Goal: Task Accomplishment & Management: Manage account settings

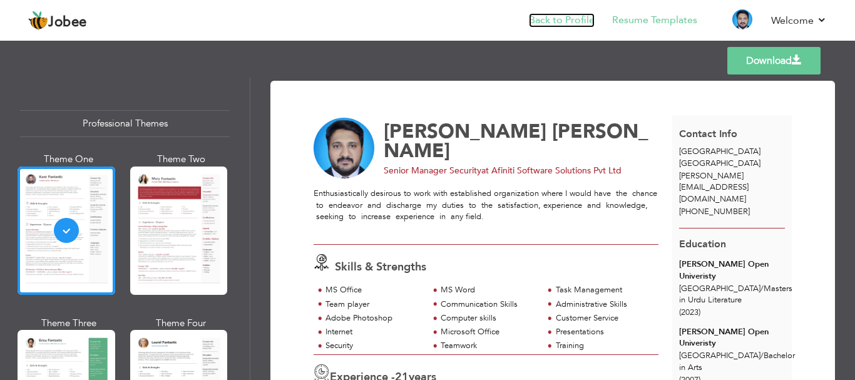
click at [587, 14] on link "Back to Profile" at bounding box center [562, 20] width 66 height 14
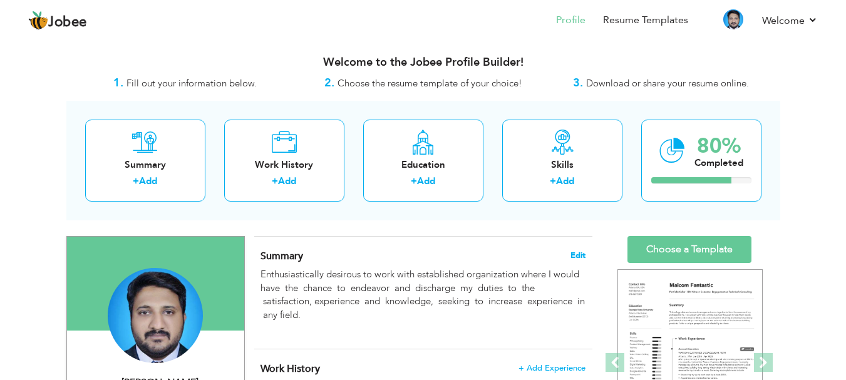
click at [575, 252] on span "Edit" at bounding box center [578, 255] width 15 height 9
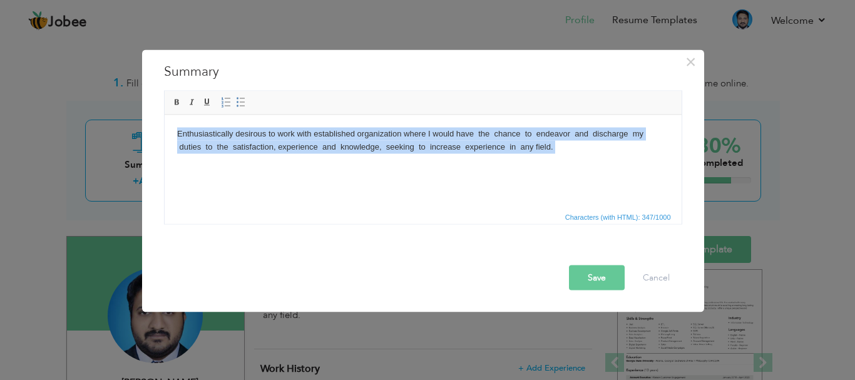
drag, startPoint x: 175, startPoint y: 132, endPoint x: 624, endPoint y: 165, distance: 450.2
click at [624, 165] on html "Enthusiastically desirous to work with established organization where I would h…" at bounding box center [422, 147] width 517 height 64
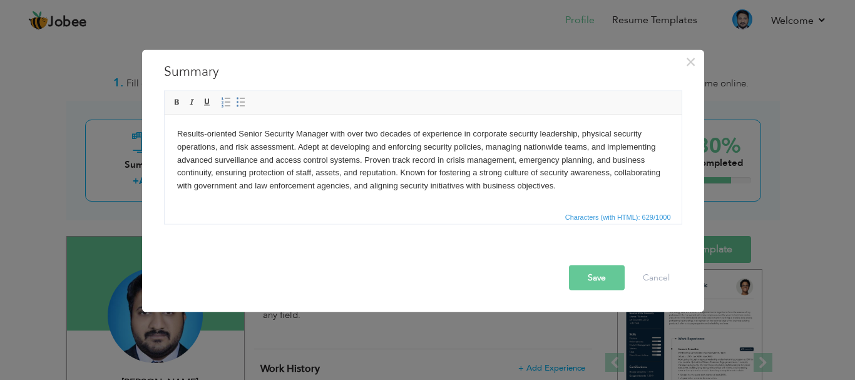
click at [587, 276] on button "Save" at bounding box center [597, 277] width 56 height 25
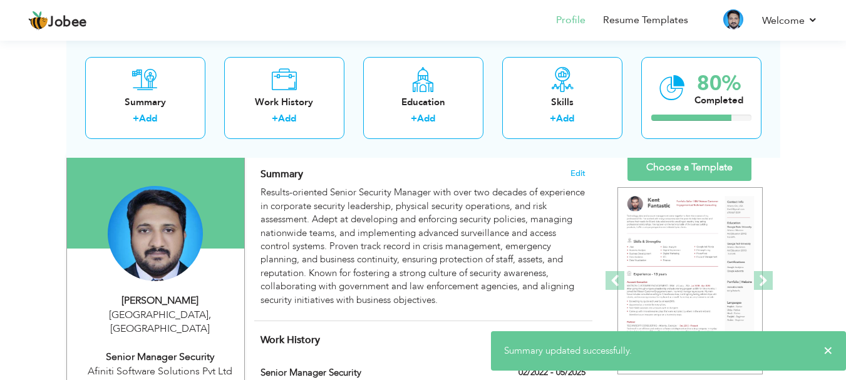
scroll to position [63, 0]
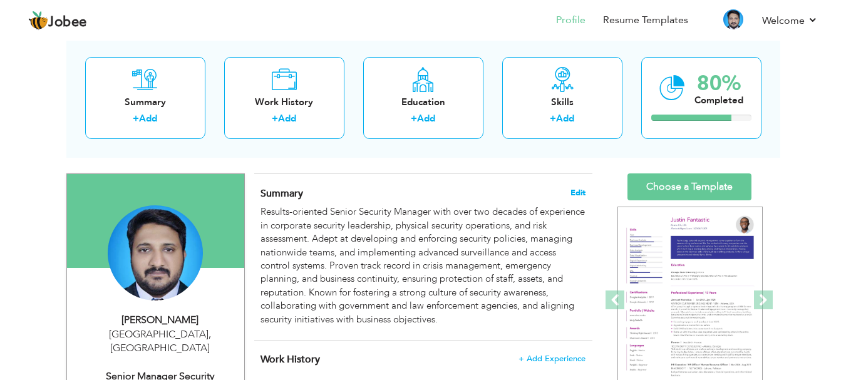
click at [585, 193] on span "Edit" at bounding box center [578, 193] width 15 height 9
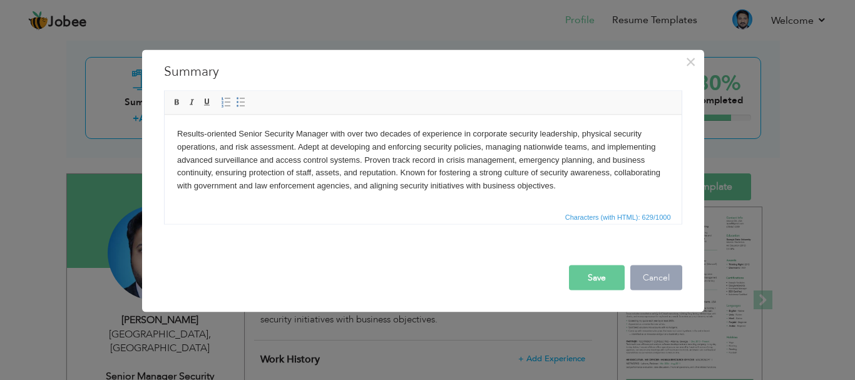
click at [655, 274] on button "Cancel" at bounding box center [657, 277] width 52 height 25
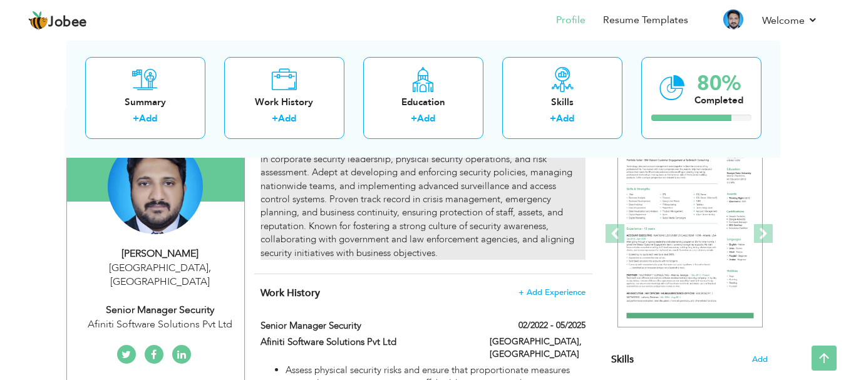
scroll to position [0, 0]
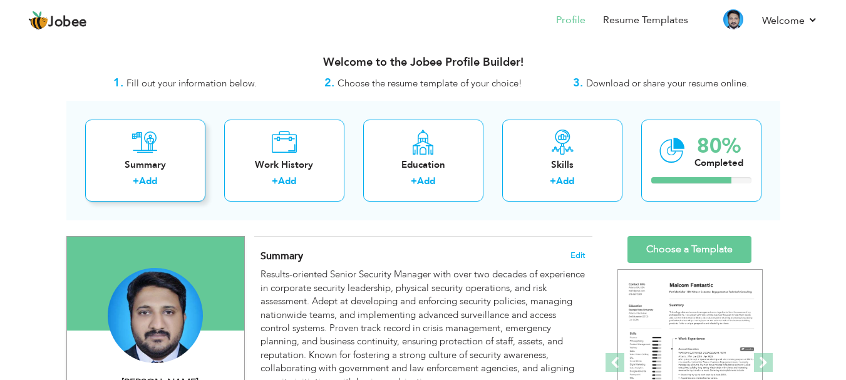
click at [140, 178] on link "Add" at bounding box center [148, 181] width 18 height 13
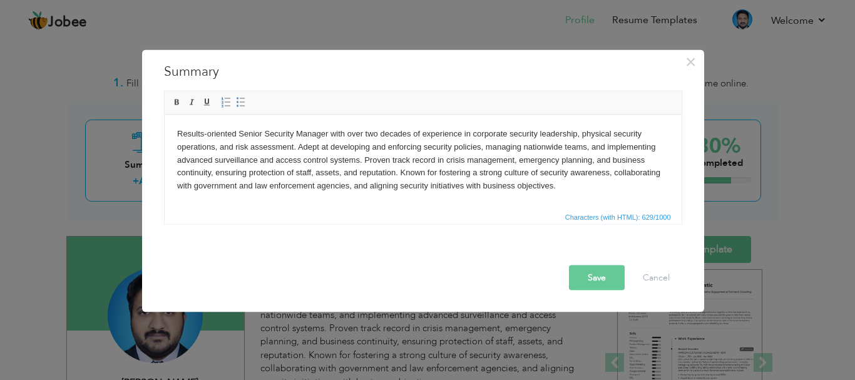
click at [596, 274] on button "Save" at bounding box center [597, 277] width 56 height 25
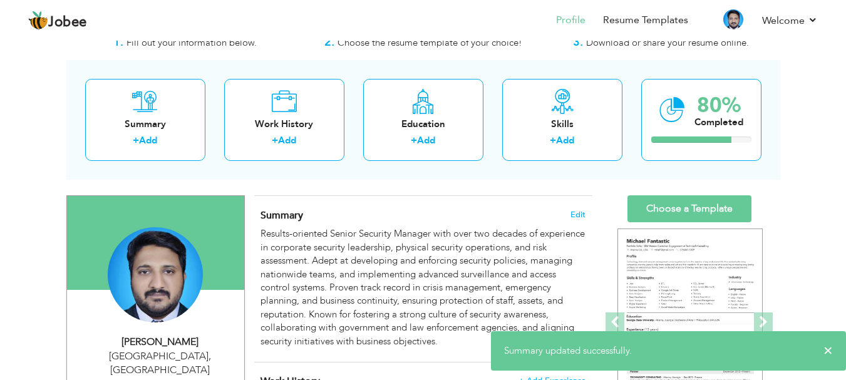
scroll to position [63, 0]
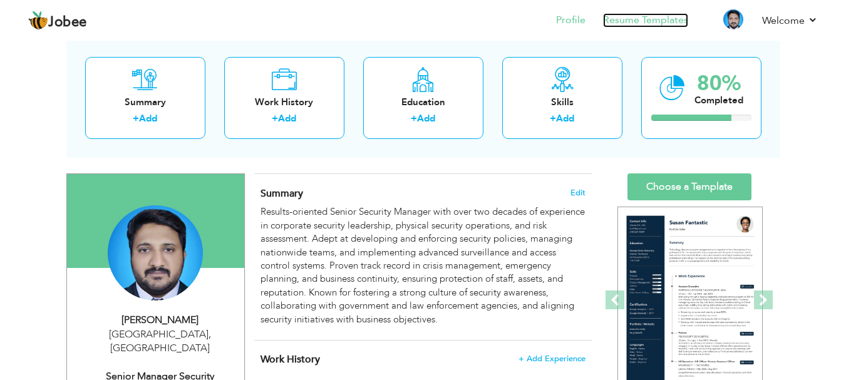
click at [659, 24] on link "Resume Templates" at bounding box center [645, 20] width 85 height 14
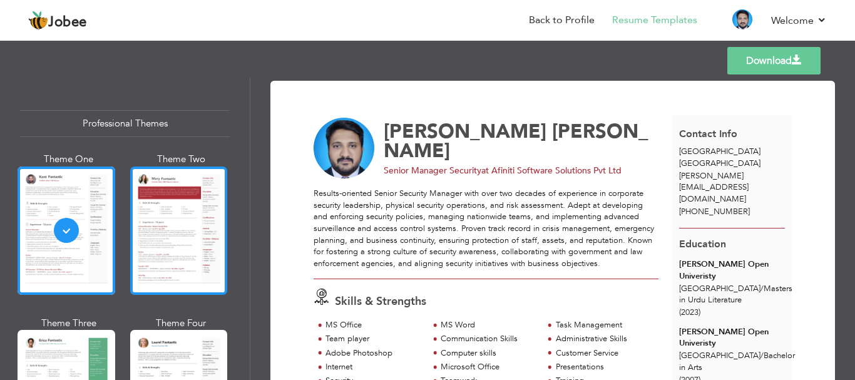
click at [163, 221] on div at bounding box center [179, 231] width 98 height 128
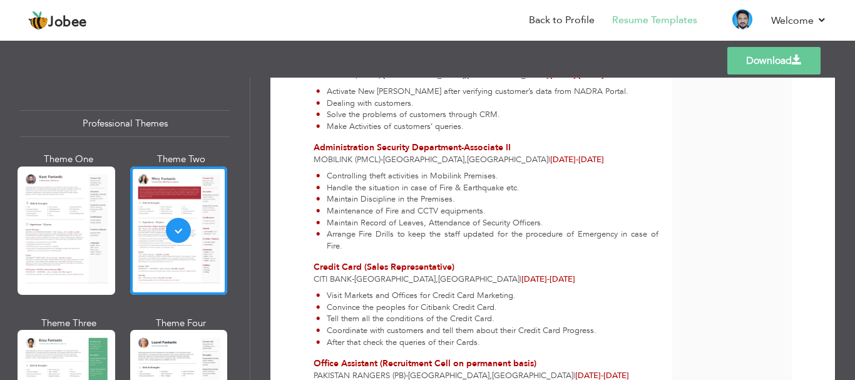
scroll to position [2830, 0]
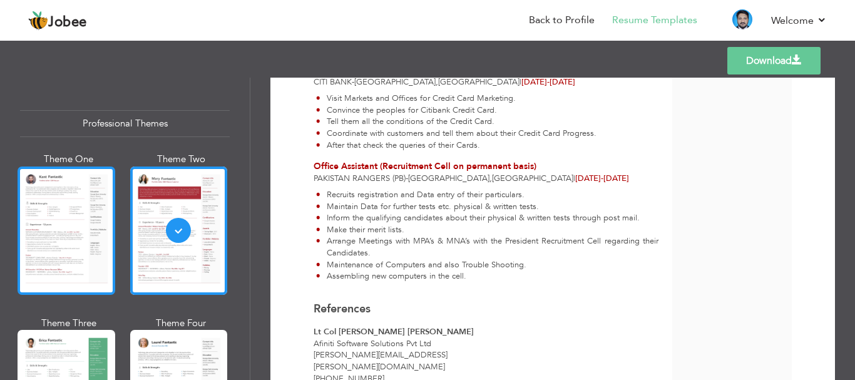
click at [62, 244] on div at bounding box center [67, 231] width 98 height 128
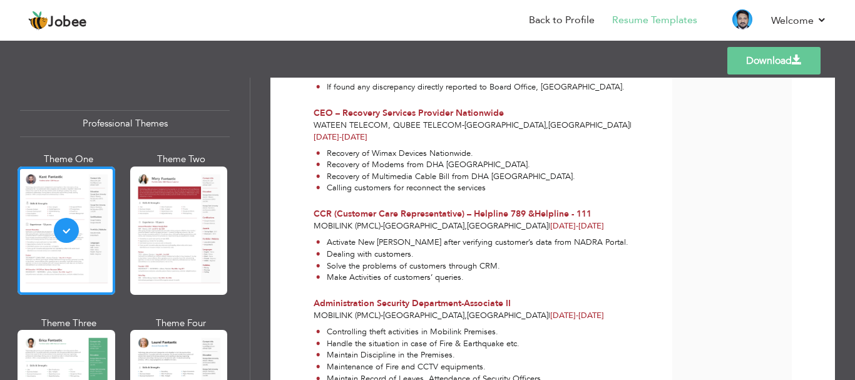
scroll to position [2881, 0]
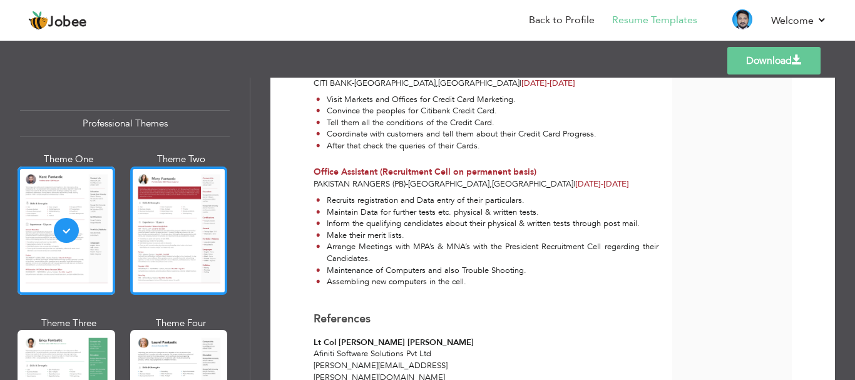
click at [185, 224] on div at bounding box center [179, 231] width 98 height 128
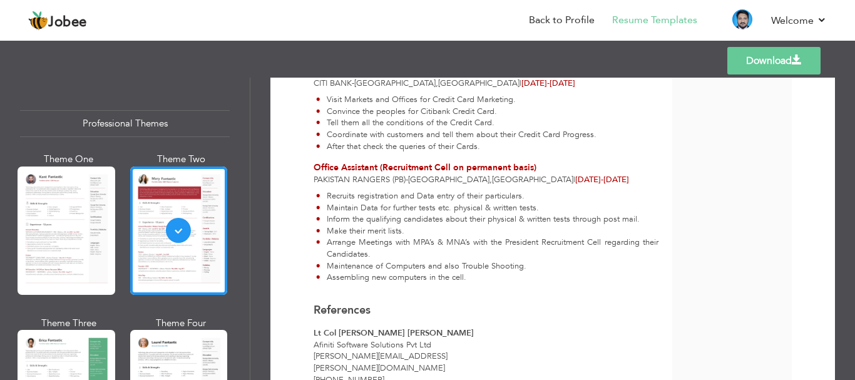
scroll to position [2830, 0]
click at [807, 68] on link "Download" at bounding box center [774, 61] width 93 height 28
